Goal: Information Seeking & Learning: Learn about a topic

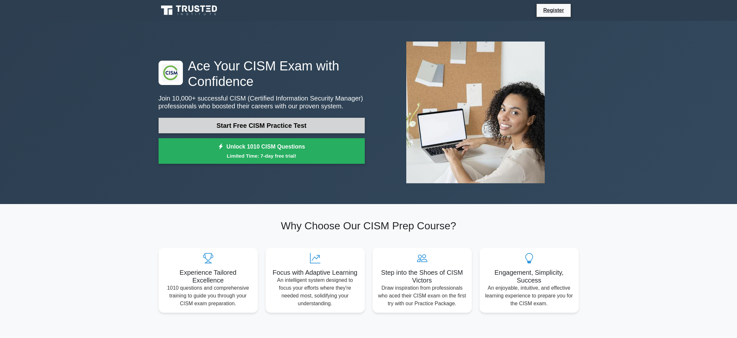
click at [301, 126] on link "Start Free CISM Practice Test" at bounding box center [261, 126] width 206 height 16
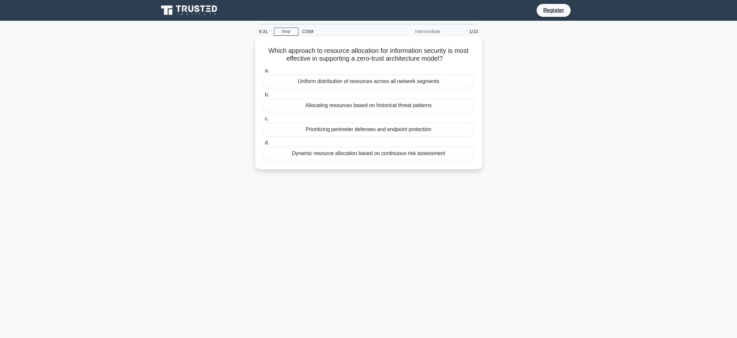
click at [363, 115] on label "c. Prioritizing perimeter defenses and endpoint protection" at bounding box center [369, 125] width 210 height 21
click at [264, 117] on input "c. Prioritizing perimeter defenses and endpoint protection" at bounding box center [264, 119] width 0 height 4
click at [369, 82] on div "System log aggregation and correlation across enterprise devices" at bounding box center [369, 82] width 210 height 14
click at [264, 73] on input "a. System log aggregation and correlation across enterprise devices" at bounding box center [264, 71] width 0 height 4
click at [361, 156] on div "Business impact and risk assessment results" at bounding box center [369, 154] width 210 height 14
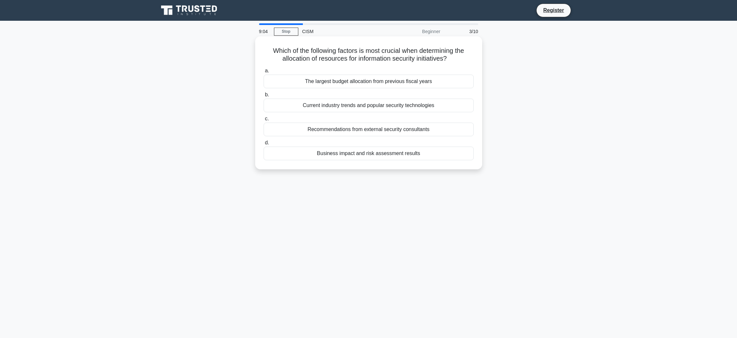
click at [264, 145] on input "d. Business impact and risk assessment results" at bounding box center [264, 143] width 0 height 4
click at [378, 136] on div "Focusing on continuous security monitoring and incident response capabilities" at bounding box center [369, 130] width 210 height 14
click at [264, 121] on input "c. Focusing on continuous security monitoring and incident response capabilities" at bounding box center [264, 119] width 0 height 4
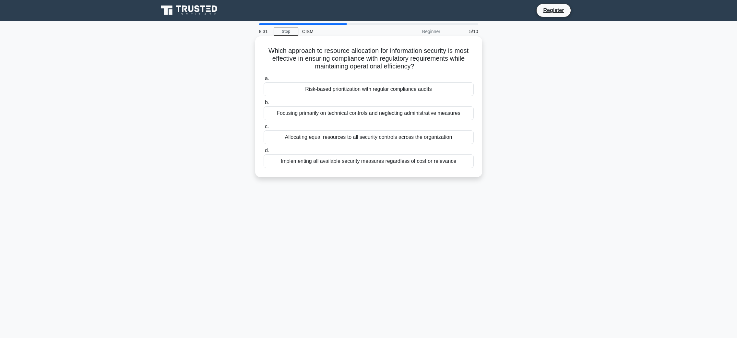
click at [394, 88] on div "Risk-based prioritization with regular compliance audits" at bounding box center [369, 89] width 210 height 14
click at [264, 81] on input "a. Risk-based prioritization with regular compliance audits" at bounding box center [264, 78] width 0 height 4
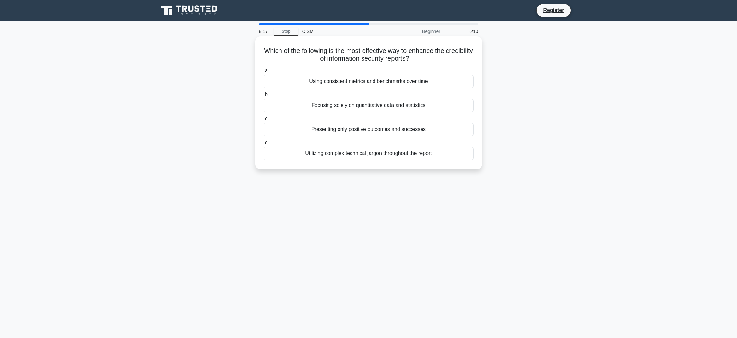
click at [392, 82] on div "Using consistent metrics and benchmarks over time" at bounding box center [369, 82] width 210 height 14
click at [264, 73] on input "a. Using consistent metrics and benchmarks over time" at bounding box center [264, 71] width 0 height 4
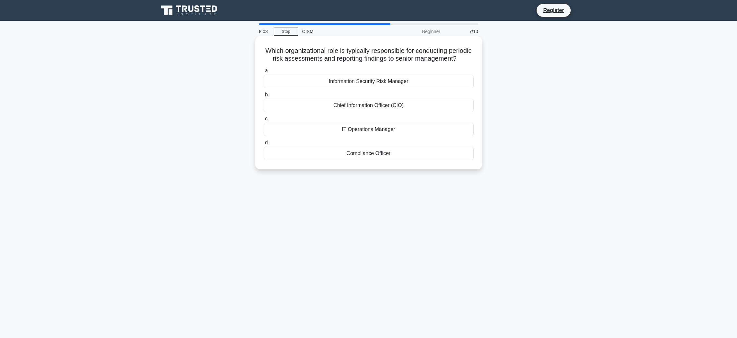
click at [391, 88] on div "Information Security Risk Manager" at bounding box center [369, 82] width 210 height 14
click at [264, 73] on input "a. Information Security Risk Manager" at bounding box center [264, 71] width 0 height 4
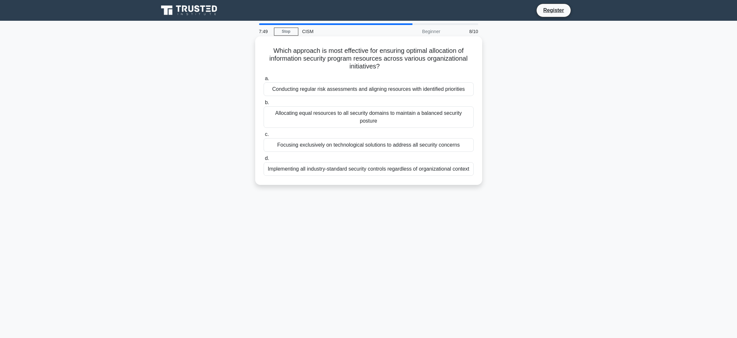
click at [391, 90] on div "Conducting regular risk assessments and aligning resources with identified prio…" at bounding box center [369, 89] width 210 height 14
click at [264, 81] on input "a. Conducting regular risk assessments and aligning resources with identified p…" at bounding box center [264, 78] width 0 height 4
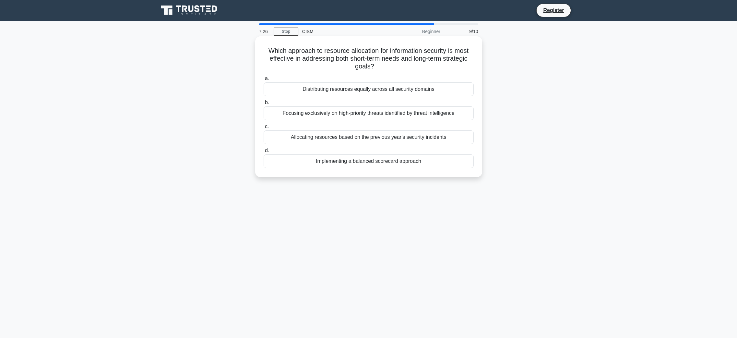
click at [394, 115] on div "Focusing exclusively on high-priority threats identified by threat intelligence" at bounding box center [369, 113] width 210 height 14
click at [264, 105] on input "b. Focusing exclusively on high-priority threats identified by threat intellige…" at bounding box center [264, 102] width 0 height 4
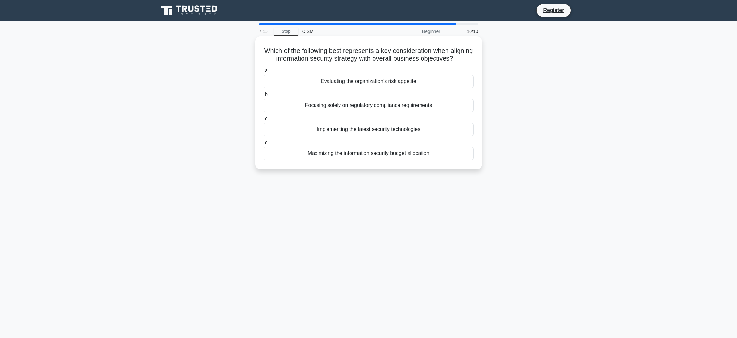
click at [388, 88] on div "Evaluating the organization's risk appetite" at bounding box center [369, 82] width 210 height 14
click at [264, 73] on input "a. Evaluating the organization's risk appetite" at bounding box center [264, 71] width 0 height 4
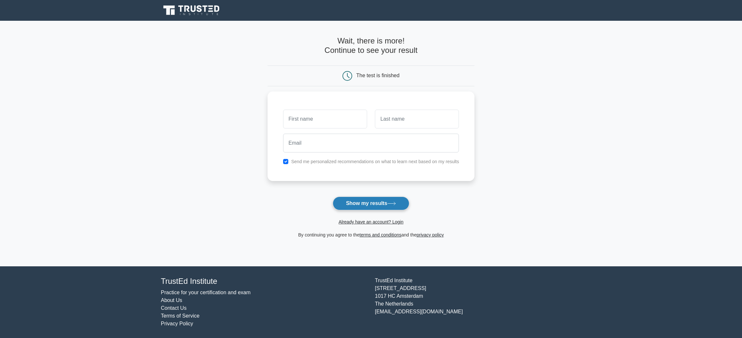
click at [367, 204] on button "Show my results" at bounding box center [371, 203] width 76 height 14
